Goal: Book appointment/travel/reservation

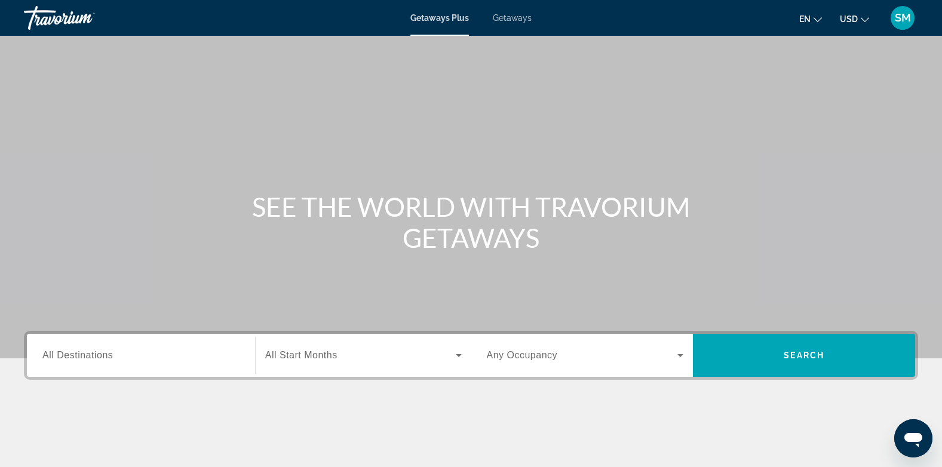
click at [70, 360] on span "All Destinations" at bounding box center [77, 355] width 70 height 10
click at [70, 361] on input "Destination All Destinations" at bounding box center [140, 356] width 197 height 14
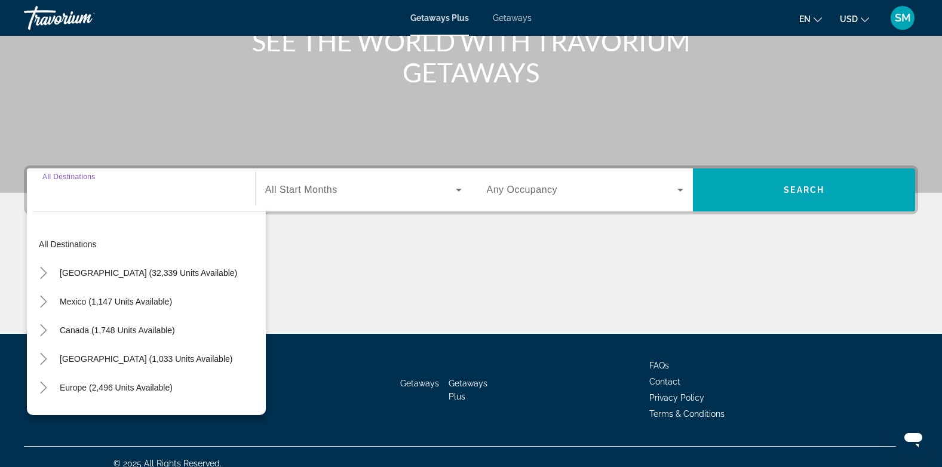
scroll to position [179, 0]
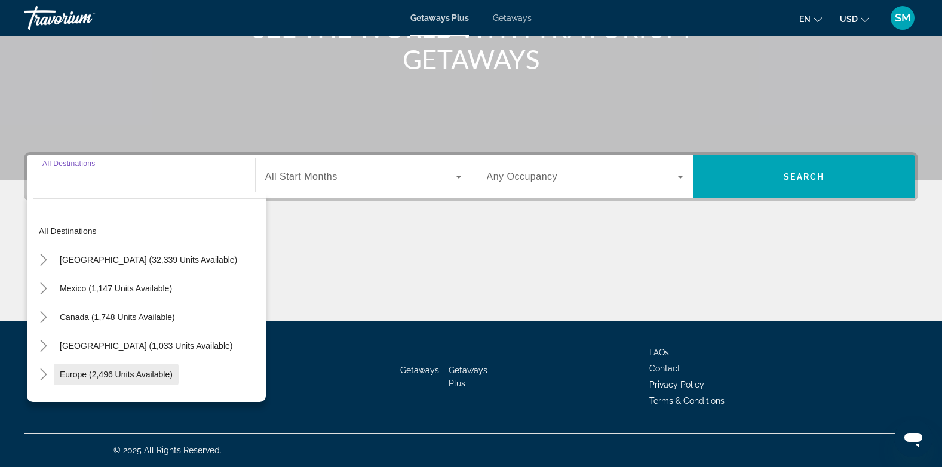
click at [111, 375] on span "Europe (2,496 units available)" at bounding box center [116, 375] width 113 height 10
type input "**********"
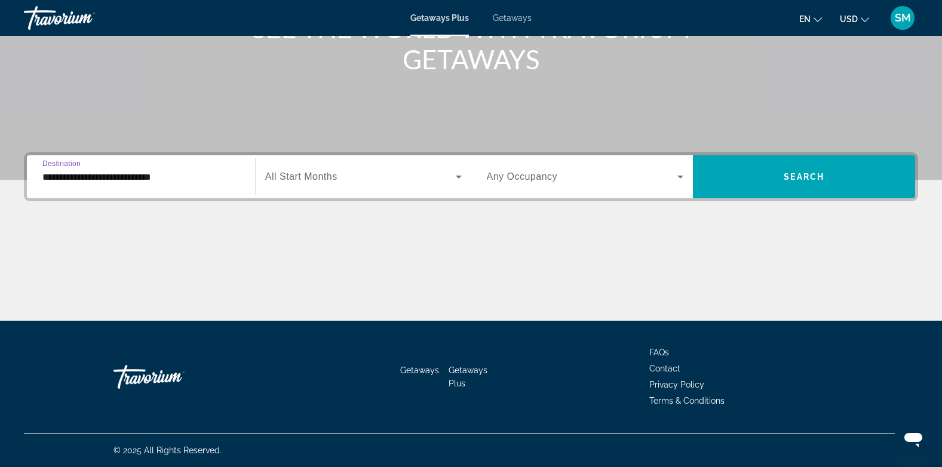
click at [515, 19] on span "Getaways" at bounding box center [512, 18] width 39 height 10
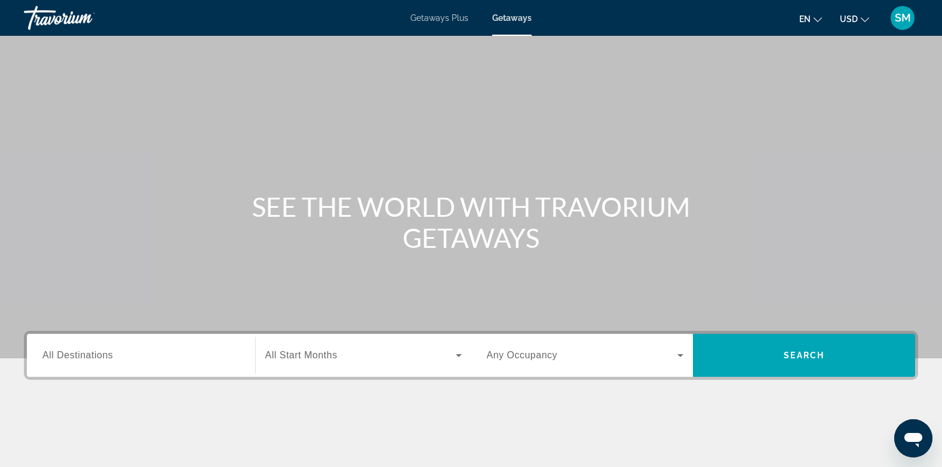
click at [79, 357] on span "All Destinations" at bounding box center [77, 355] width 70 height 10
click at [79, 357] on input "Destination All Destinations" at bounding box center [140, 356] width 197 height 14
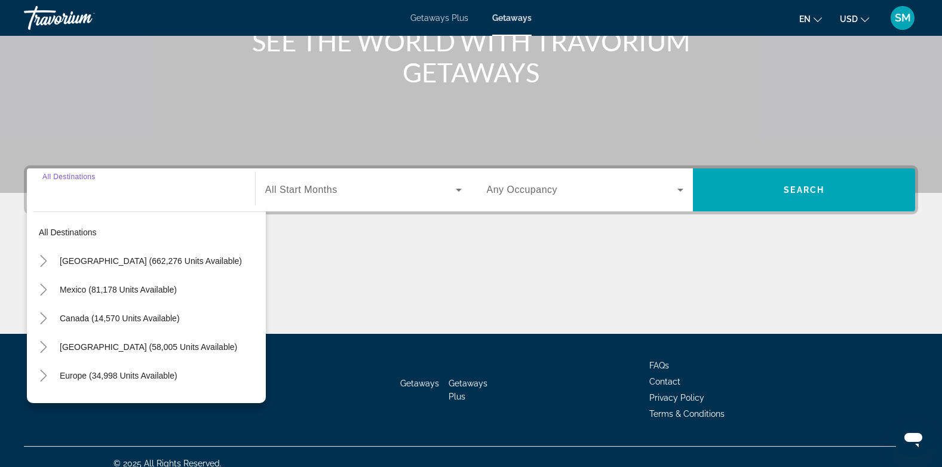
scroll to position [179, 0]
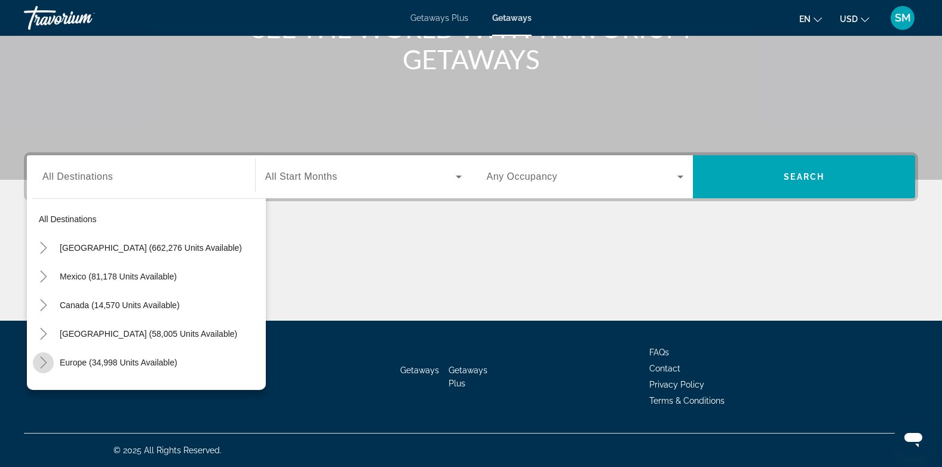
click at [41, 363] on icon "Toggle Europe (34,998 units available)" at bounding box center [44, 363] width 12 height 12
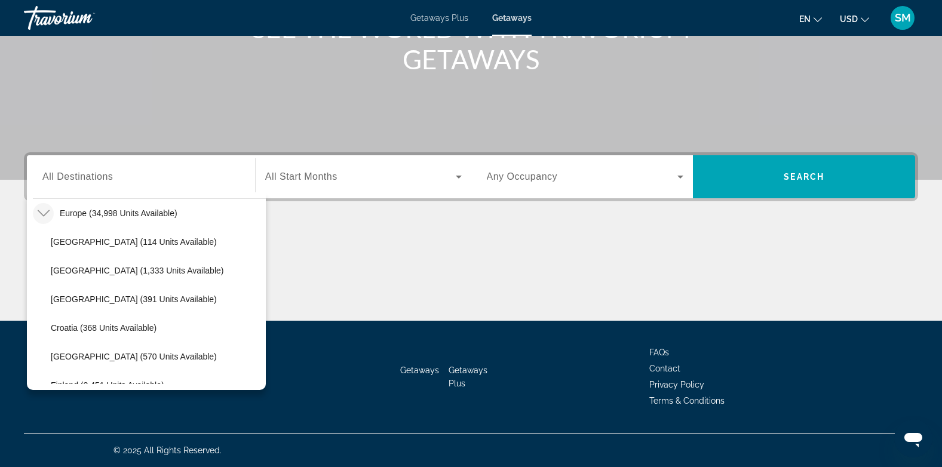
drag, startPoint x: 268, startPoint y: 242, endPoint x: 268, endPoint y: 254, distance: 11.9
click at [268, 254] on div "Main content" at bounding box center [471, 276] width 894 height 90
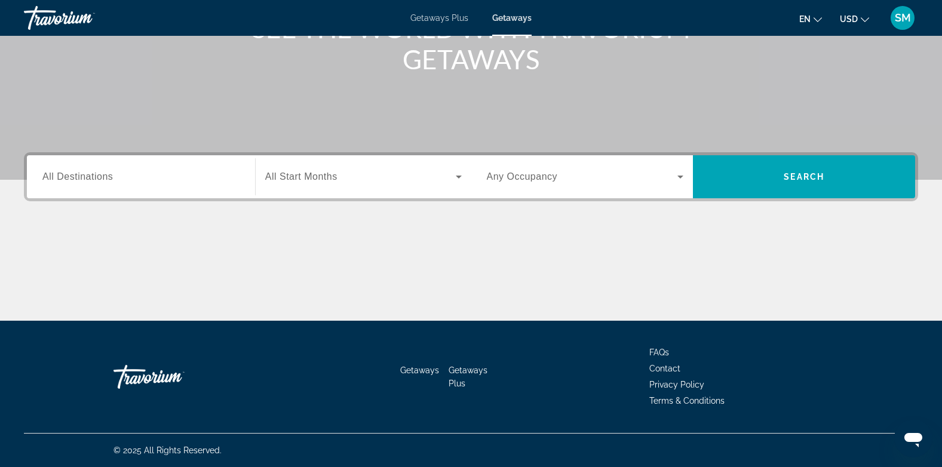
click at [58, 173] on span "All Destinations" at bounding box center [77, 176] width 70 height 10
click at [58, 173] on input "Destination All Destinations" at bounding box center [140, 177] width 197 height 14
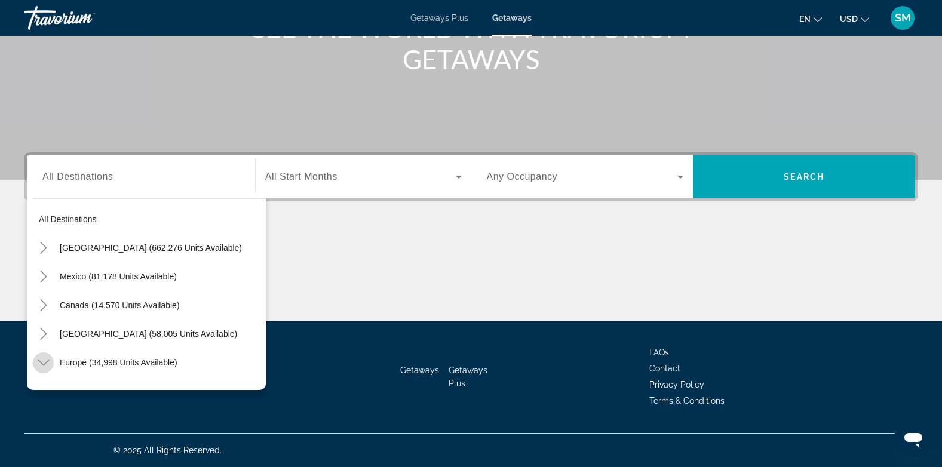
click at [45, 360] on icon "Toggle Europe (34,998 units available)" at bounding box center [44, 363] width 12 height 12
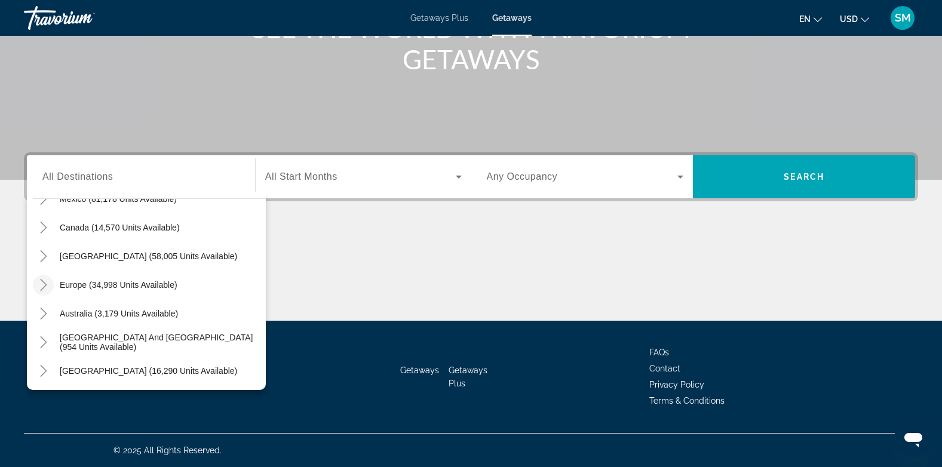
scroll to position [69, 0]
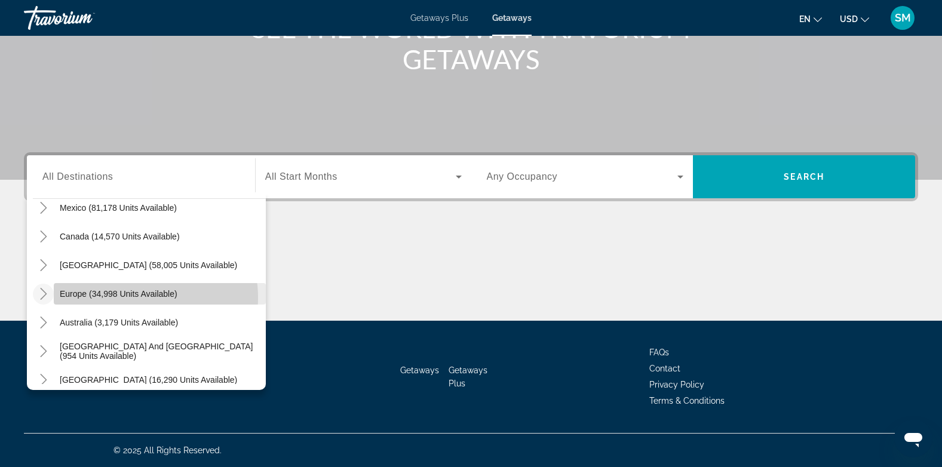
click at [145, 298] on span "Europe (34,998 units available)" at bounding box center [119, 294] width 118 height 10
type input "**********"
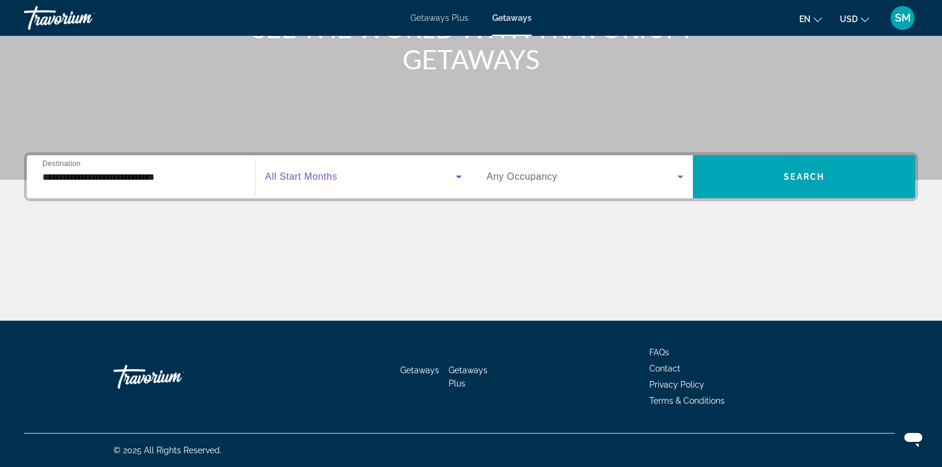
click at [345, 178] on span "Search widget" at bounding box center [360, 177] width 191 height 14
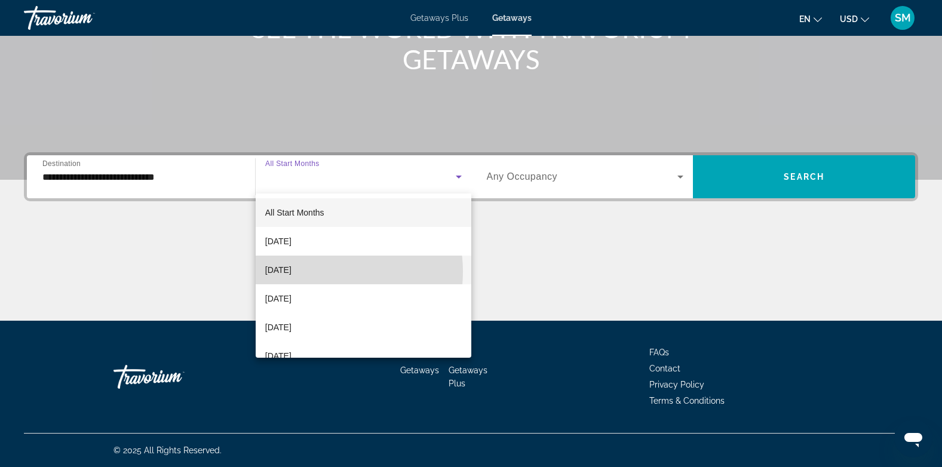
click at [317, 272] on mat-option "[DATE]" at bounding box center [364, 270] width 216 height 29
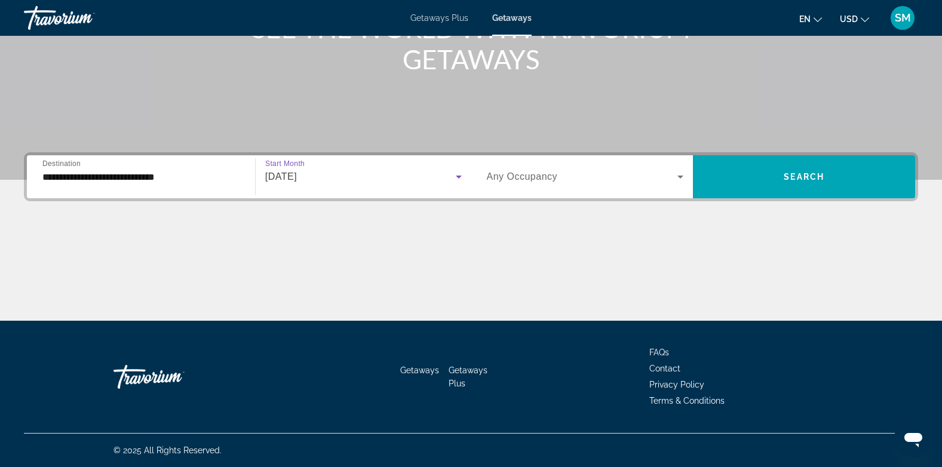
click at [680, 174] on icon "Search widget" at bounding box center [680, 177] width 14 height 14
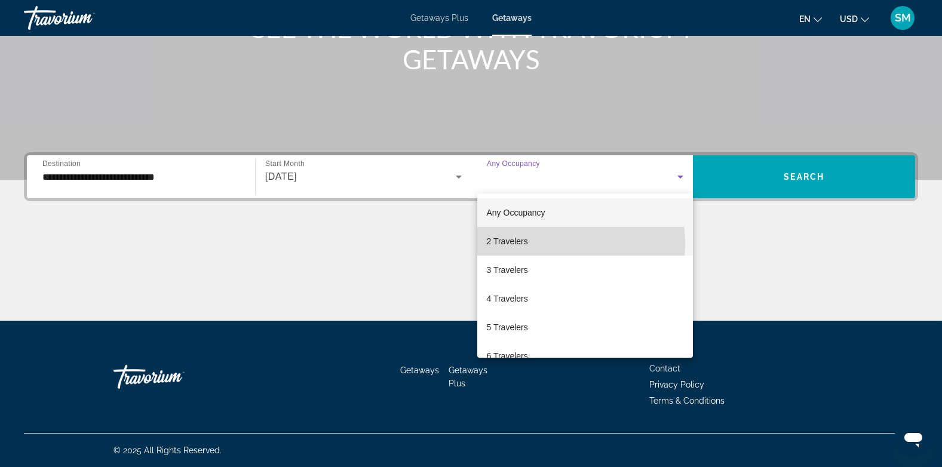
click at [535, 244] on mat-option "2 Travelers" at bounding box center [585, 241] width 216 height 29
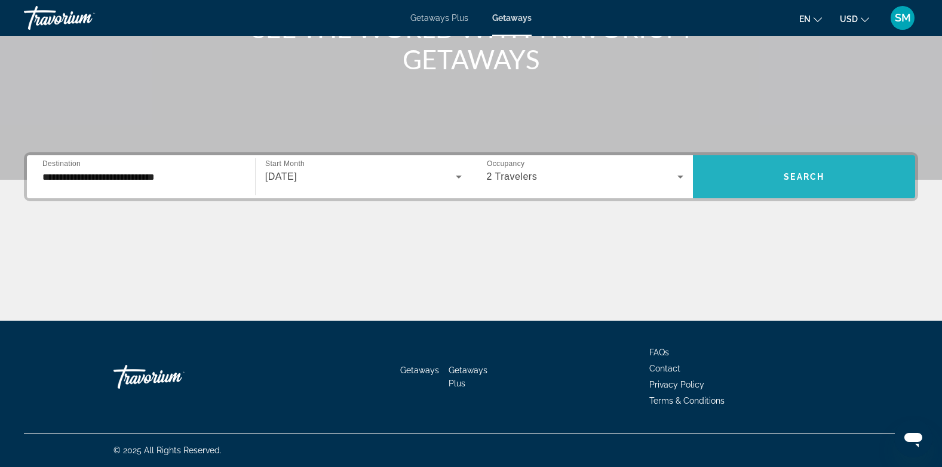
click at [784, 174] on span "Search" at bounding box center [804, 177] width 41 height 10
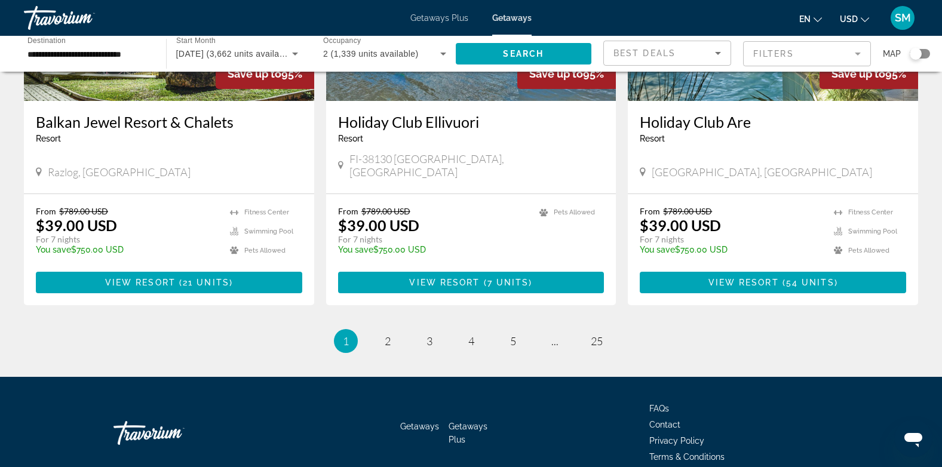
scroll to position [1466, 0]
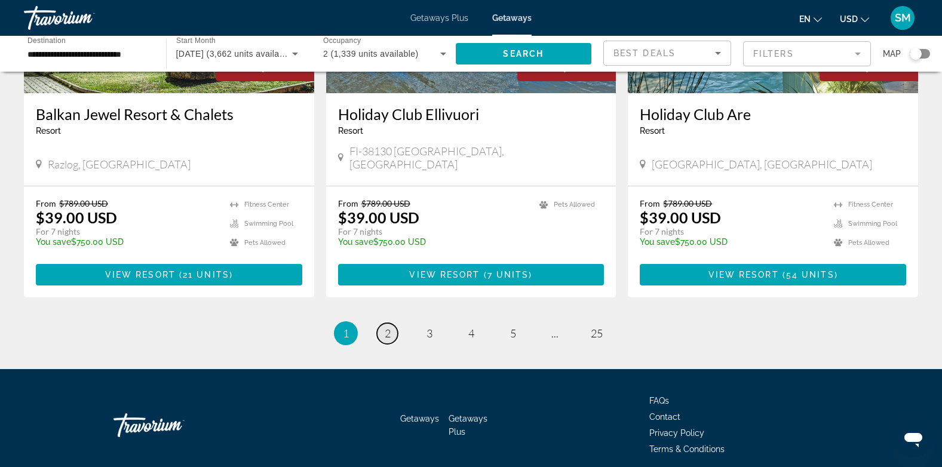
click at [385, 327] on span "2" at bounding box center [388, 333] width 6 height 13
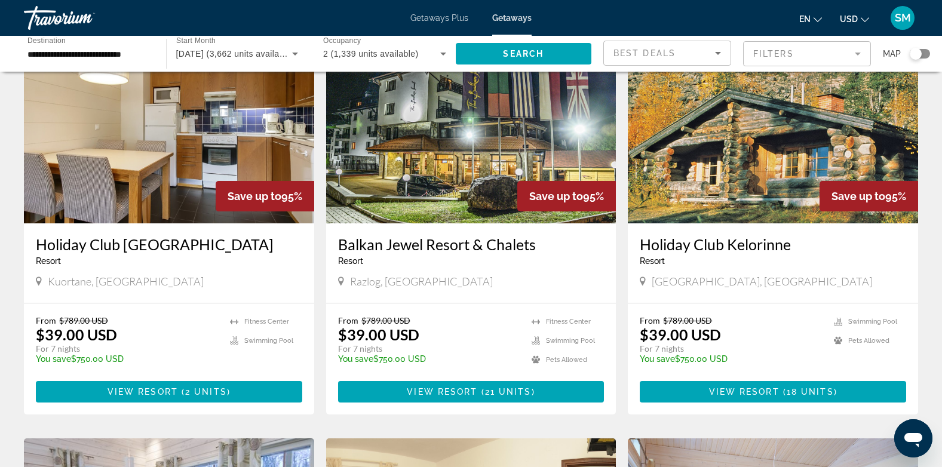
scroll to position [79, 0]
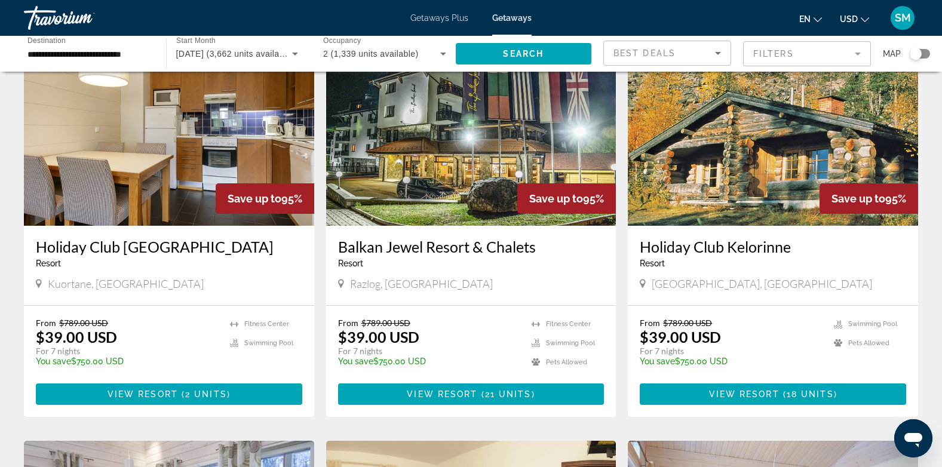
drag, startPoint x: 916, startPoint y: 56, endPoint x: 929, endPoint y: 54, distance: 12.6
click at [929, 54] on div "Search widget" at bounding box center [920, 54] width 20 height 10
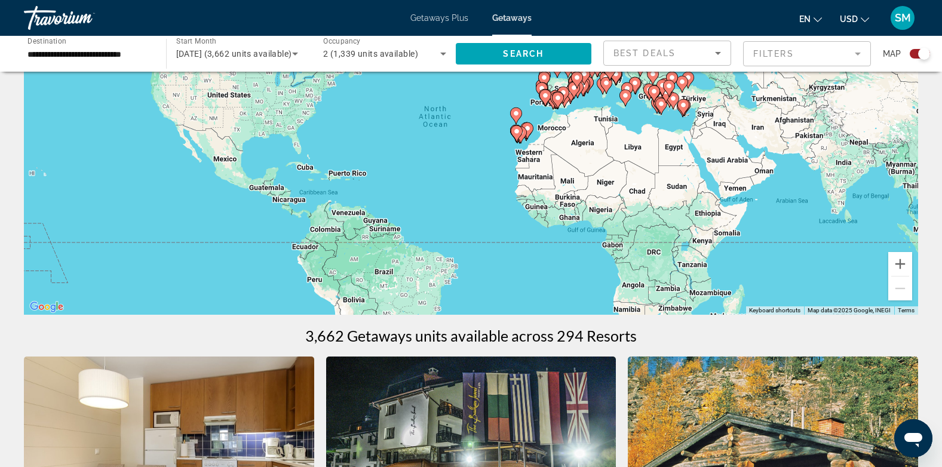
scroll to position [0, 0]
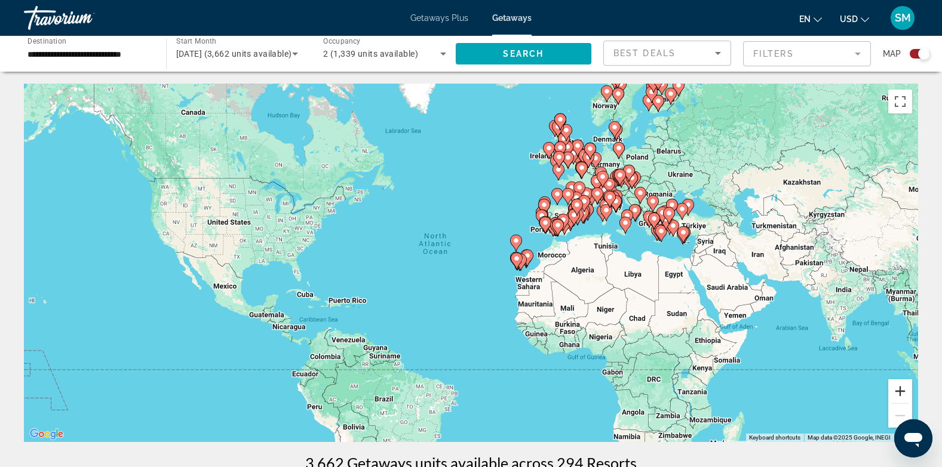
click at [901, 382] on button "Zoom in" at bounding box center [900, 391] width 24 height 24
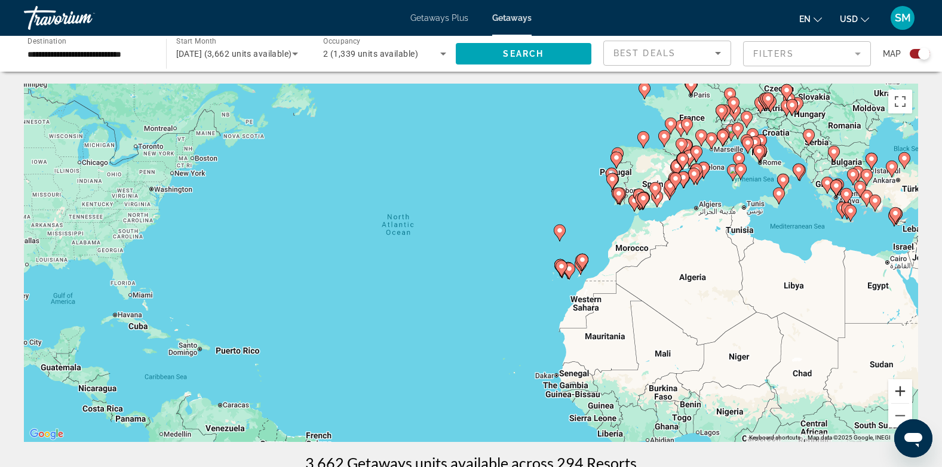
click at [901, 382] on button "Zoom in" at bounding box center [900, 391] width 24 height 24
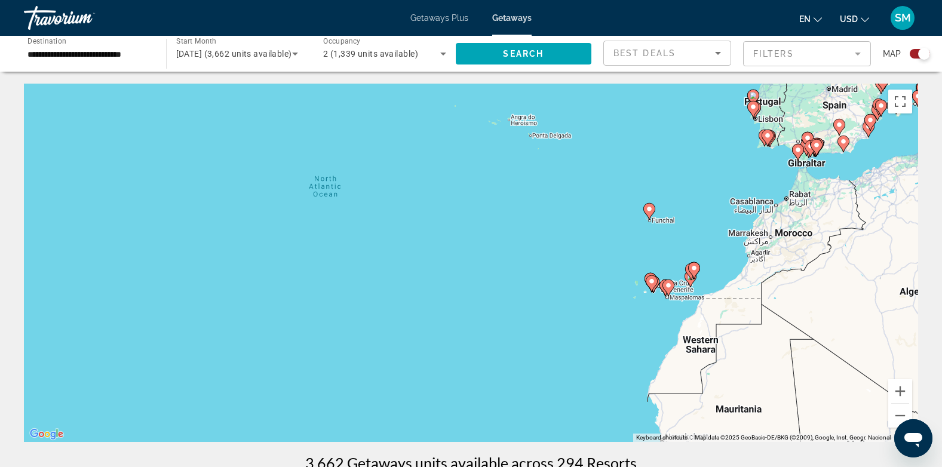
click at [841, 124] on image "Main content" at bounding box center [839, 124] width 7 height 7
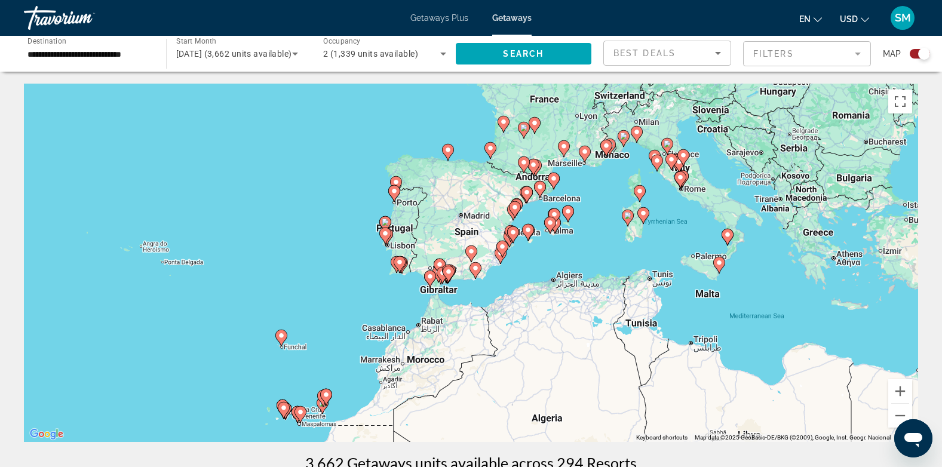
click at [478, 269] on image "Main content" at bounding box center [475, 268] width 7 height 7
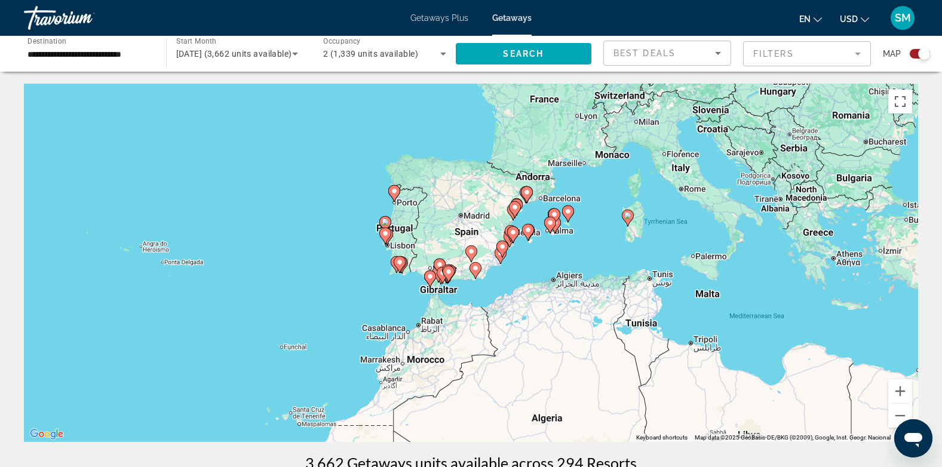
type input "**********"
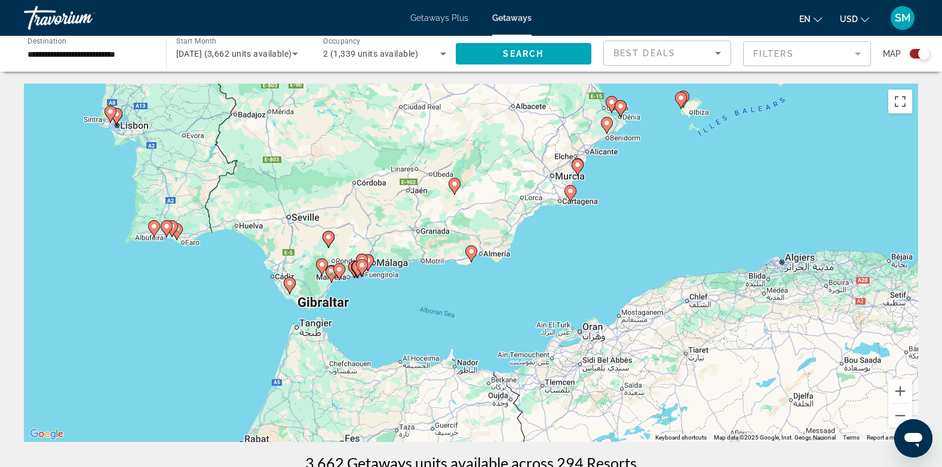
click at [330, 241] on icon "Main content" at bounding box center [328, 240] width 11 height 16
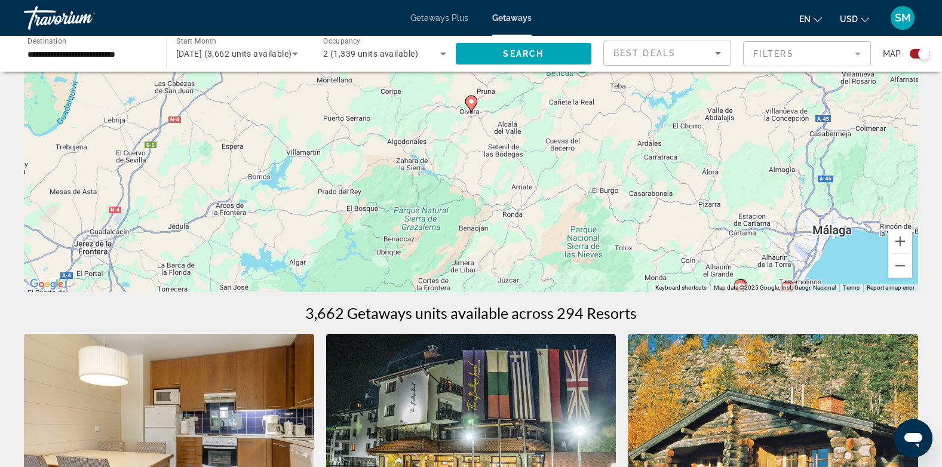
scroll to position [188, 0]
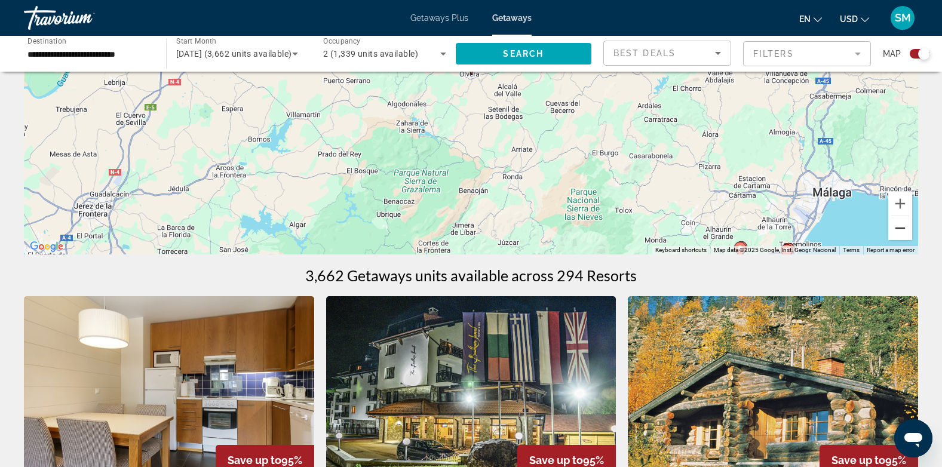
click at [900, 228] on button "Zoom out" at bounding box center [900, 228] width 24 height 24
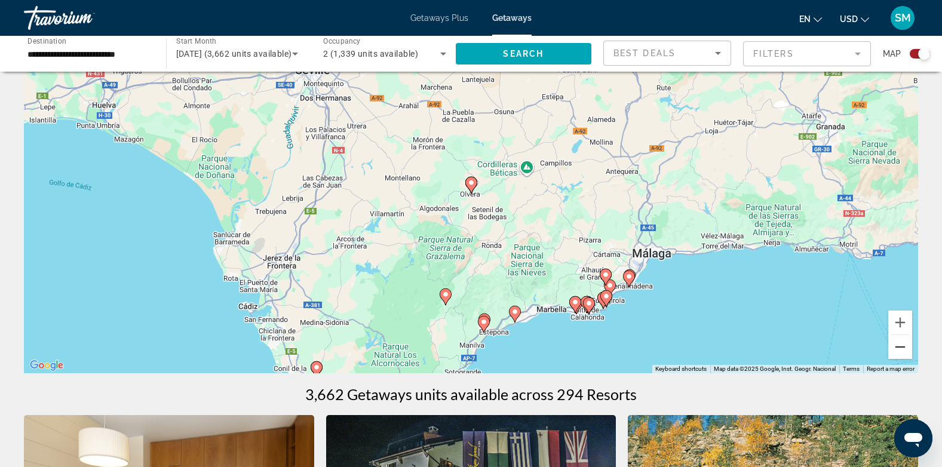
scroll to position [81, 0]
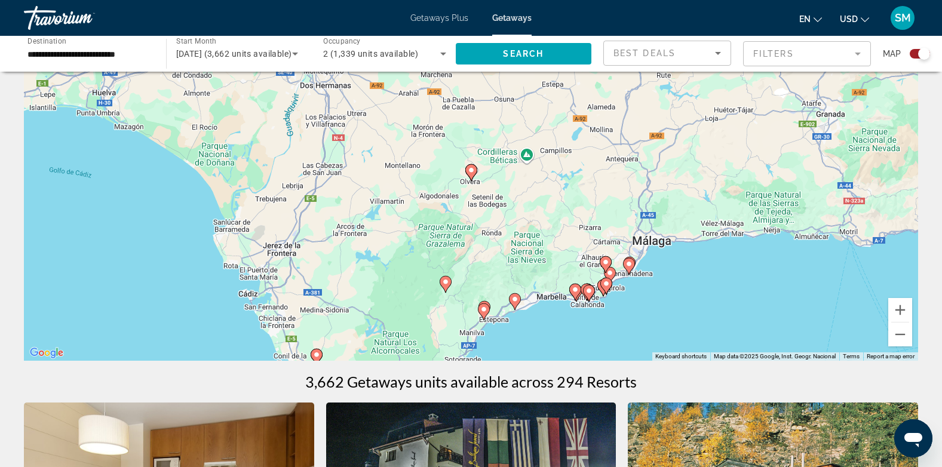
click at [590, 286] on icon "Main content" at bounding box center [588, 294] width 11 height 16
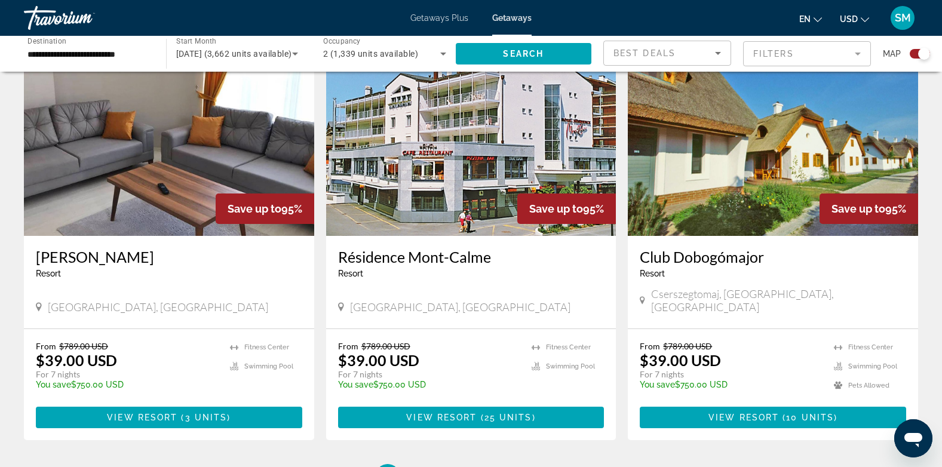
scroll to position [1836, 0]
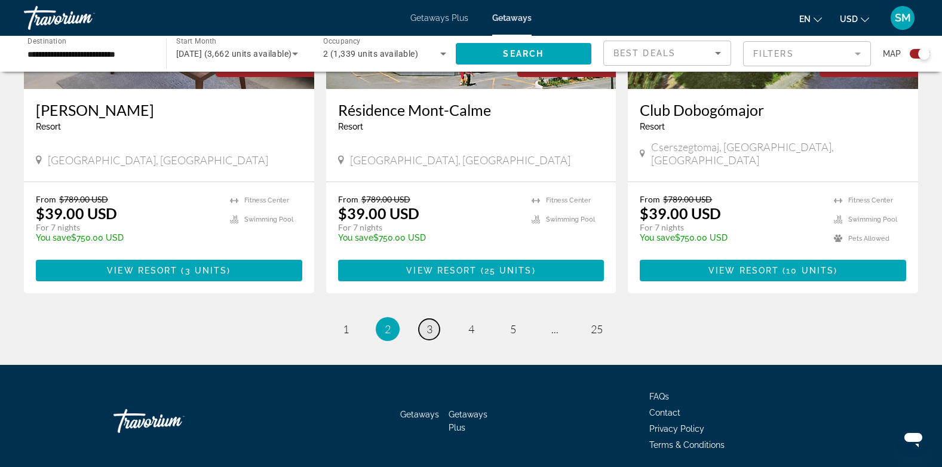
click at [427, 323] on span "3" at bounding box center [430, 329] width 6 height 13
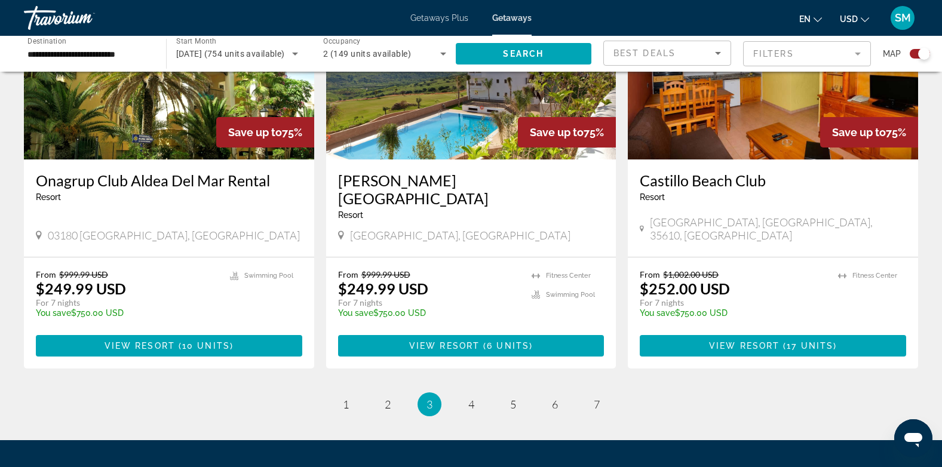
scroll to position [1854, 0]
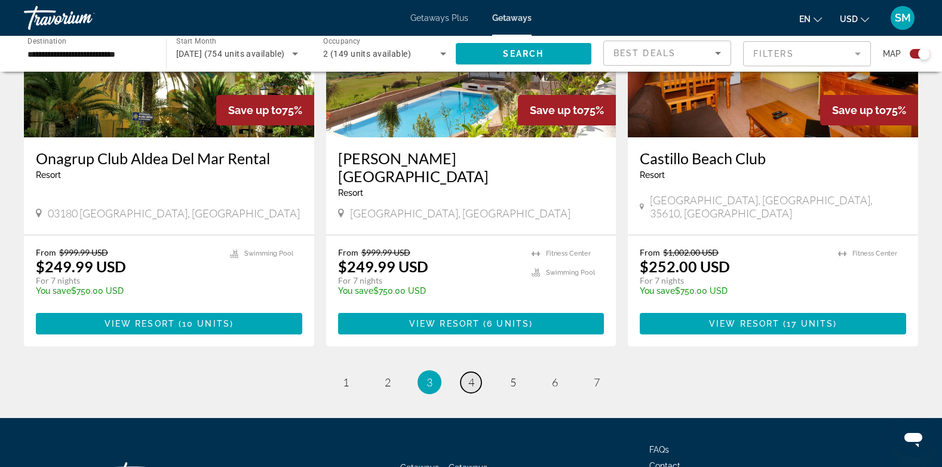
click at [467, 372] on link "page 4" at bounding box center [471, 382] width 21 height 21
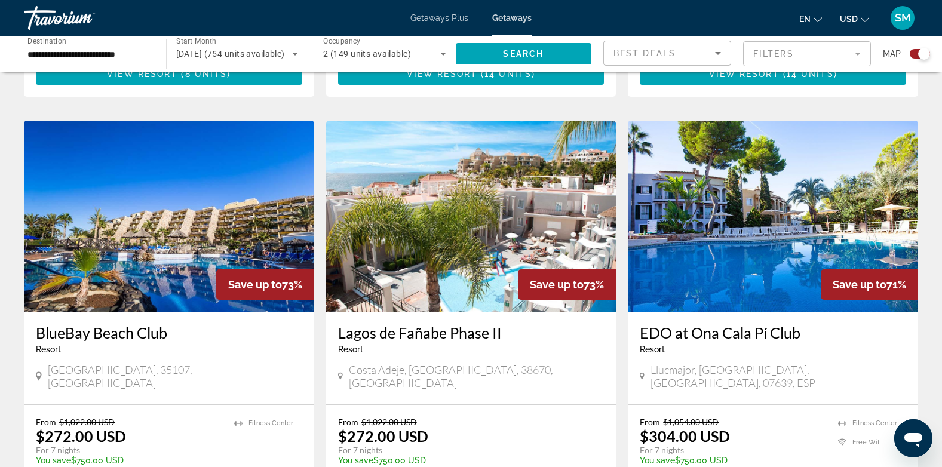
scroll to position [1639, 0]
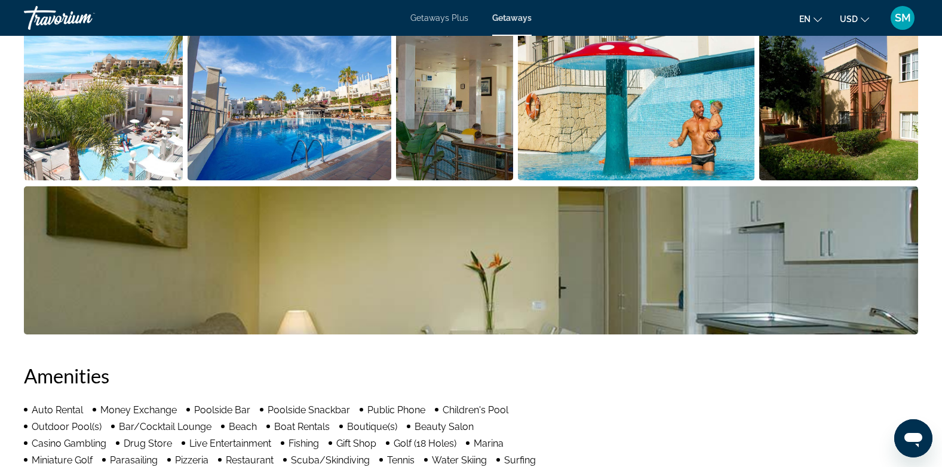
scroll to position [530, 0]
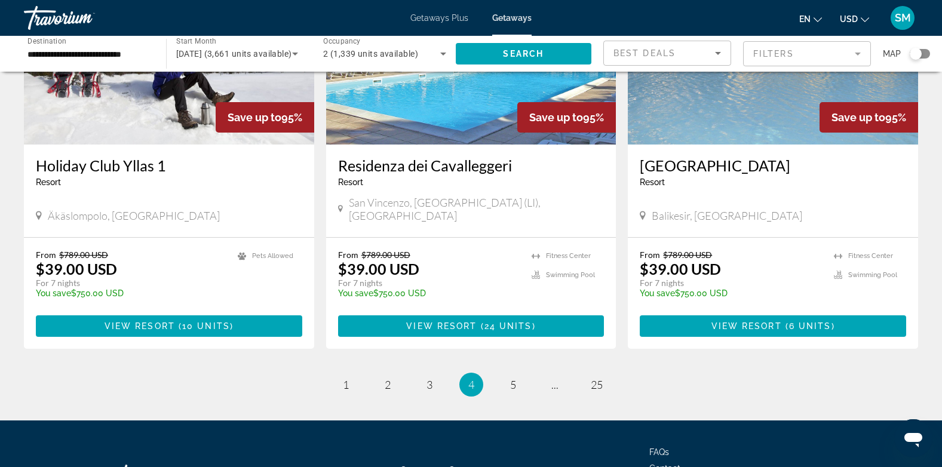
scroll to position [1413, 0]
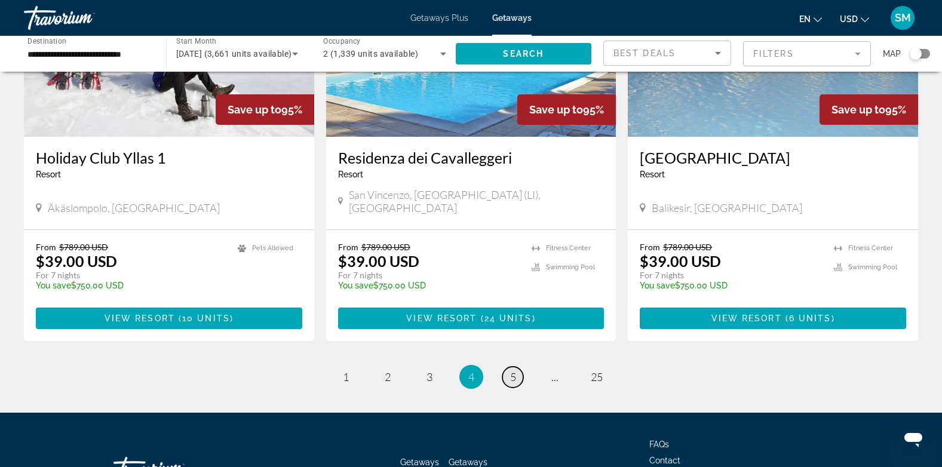
click at [511, 370] on span "5" at bounding box center [513, 376] width 6 height 13
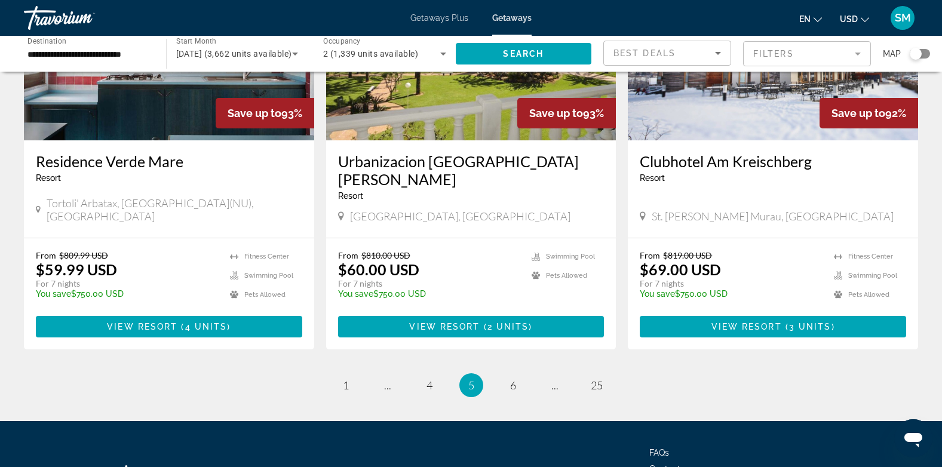
scroll to position [1398, 0]
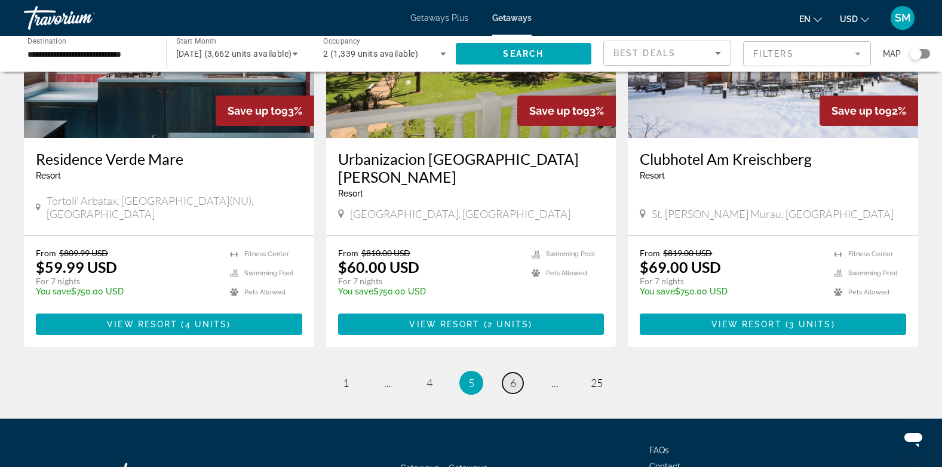
click at [511, 376] on span "6" at bounding box center [513, 382] width 6 height 13
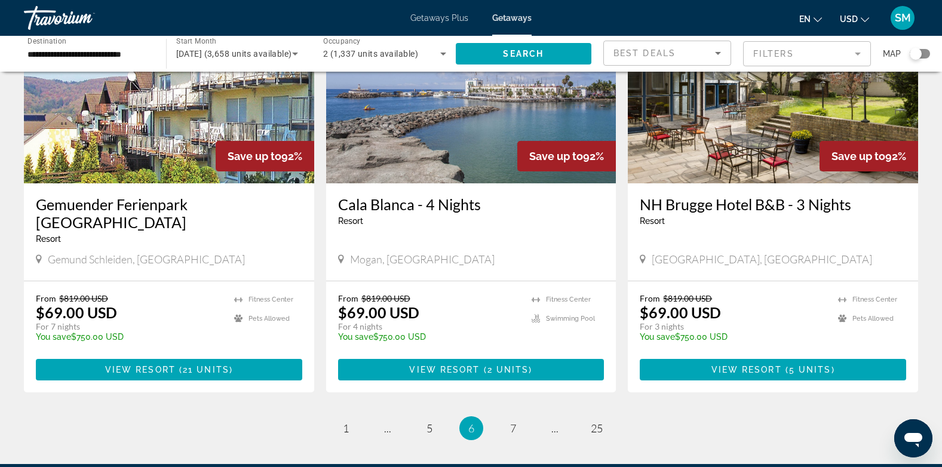
scroll to position [1392, 0]
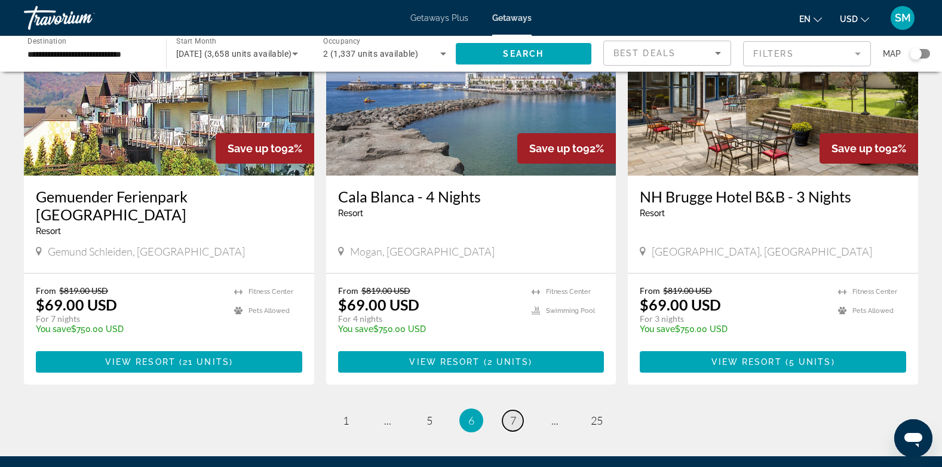
click at [517, 410] on link "page 7" at bounding box center [512, 420] width 21 height 21
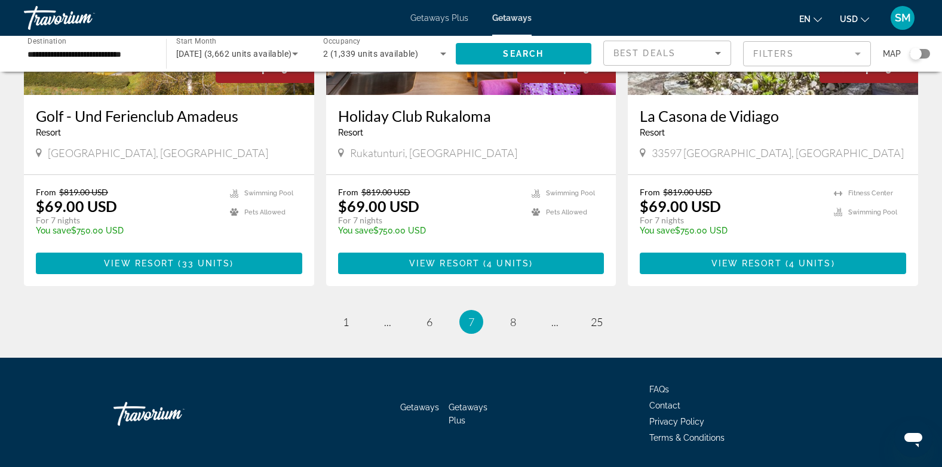
scroll to position [1465, 0]
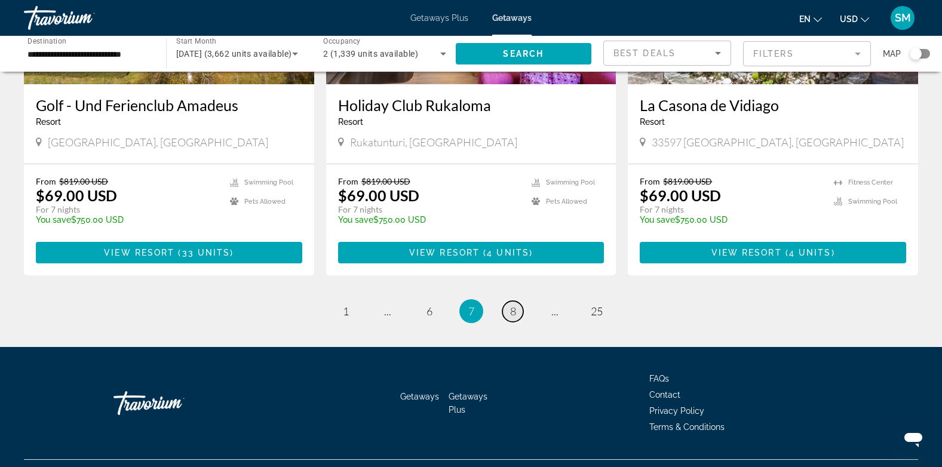
click at [512, 305] on span "8" at bounding box center [513, 311] width 6 height 13
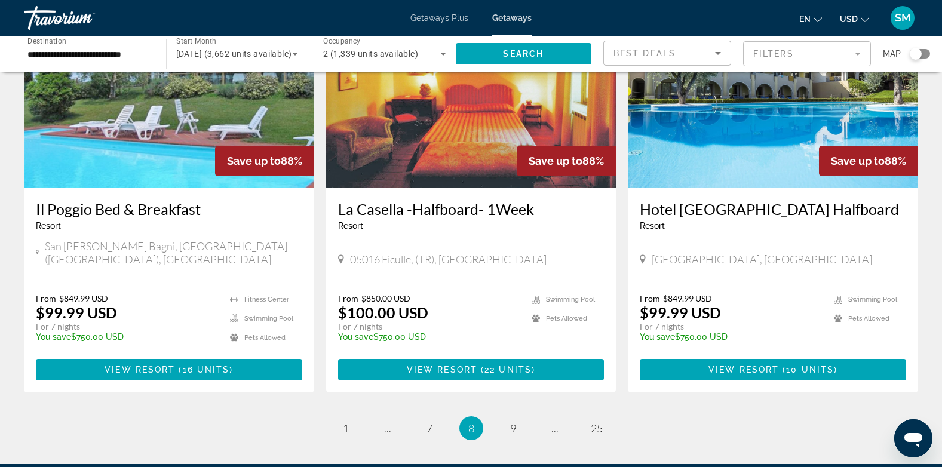
scroll to position [1382, 0]
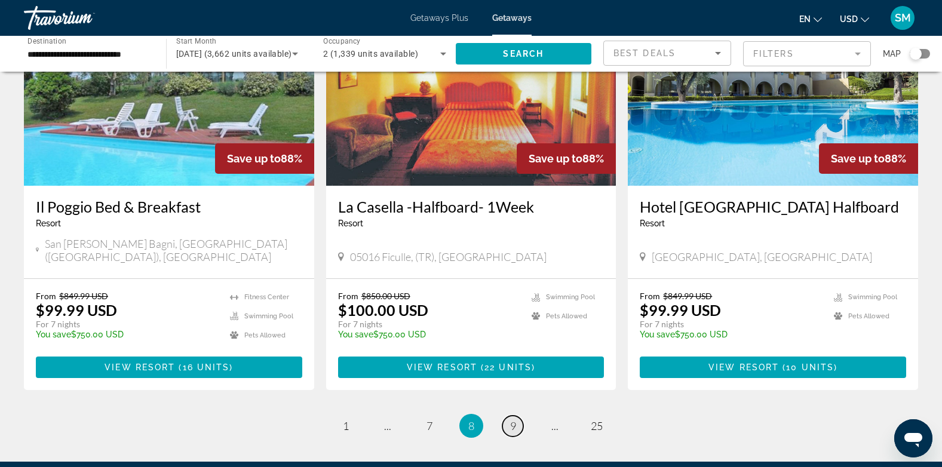
click at [514, 419] on span "9" at bounding box center [513, 425] width 6 height 13
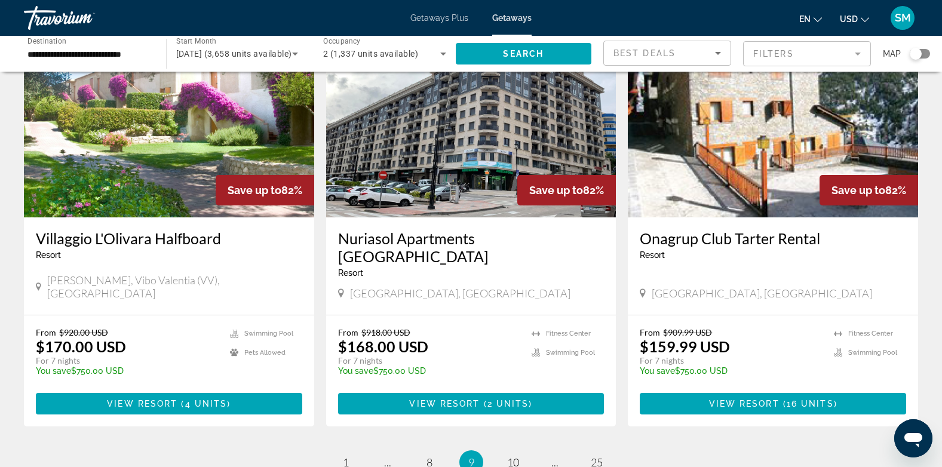
scroll to position [1345, 0]
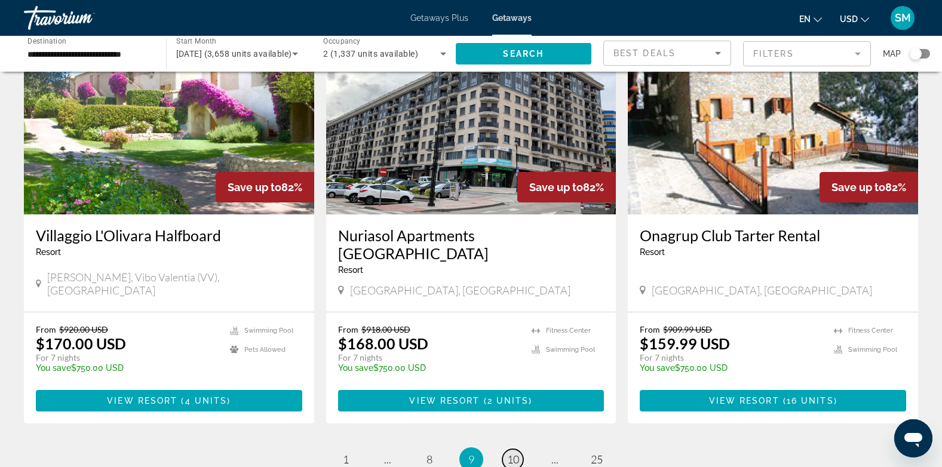
click at [517, 453] on span "10" at bounding box center [513, 459] width 12 height 13
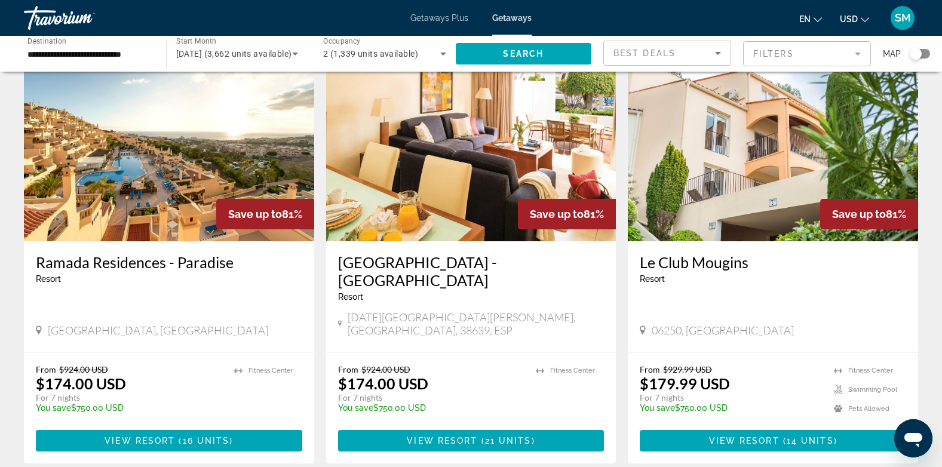
scroll to position [100, 0]
